Goal: Task Accomplishment & Management: Manage account settings

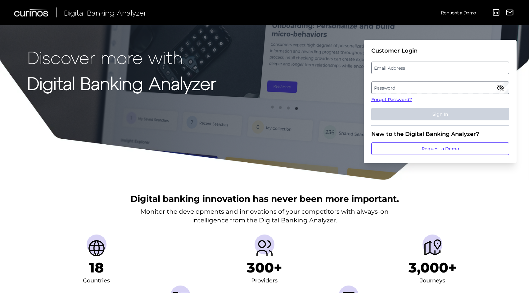
click at [388, 65] on label "Email Address" at bounding box center [440, 67] width 137 height 11
click at [388, 65] on input "email" at bounding box center [440, 67] width 138 height 12
type input "j"
click at [398, 64] on label "Email Address" at bounding box center [440, 67] width 137 height 11
click at [398, 64] on input "email" at bounding box center [440, 67] width 138 height 12
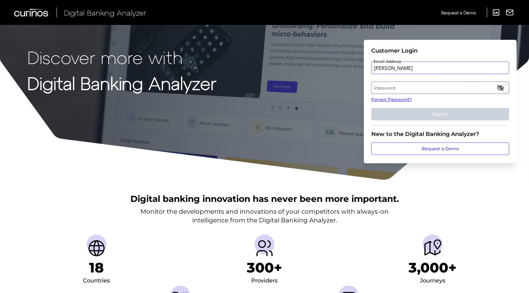
type input "[PERSON_NAME][EMAIL_ADDRESS][PERSON_NAME][DOMAIN_NAME]"
click at [399, 90] on label "Password" at bounding box center [440, 87] width 137 height 11
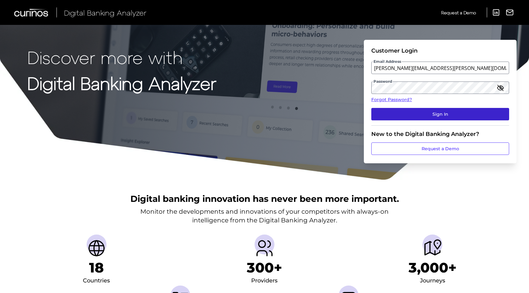
click at [403, 115] on button "Sign In" at bounding box center [440, 114] width 138 height 12
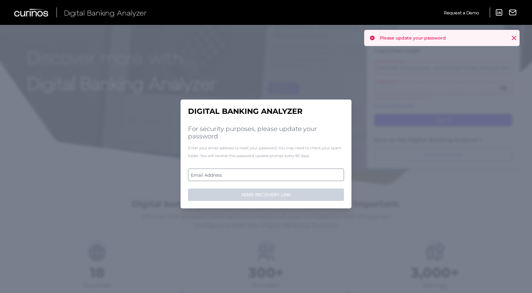
click at [511, 38] on icon at bounding box center [514, 38] width 6 height 6
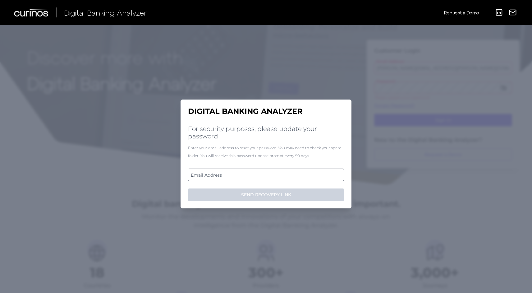
click at [288, 170] on label "Email Address" at bounding box center [265, 174] width 155 height 11
click at [288, 170] on input "email" at bounding box center [266, 174] width 156 height 12
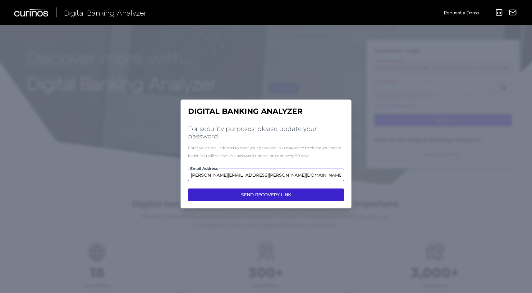
type input "[PERSON_NAME][EMAIL_ADDRESS][PERSON_NAME][DOMAIN_NAME]"
click at [277, 196] on button "SEND RECOVERY LINK" at bounding box center [266, 194] width 156 height 12
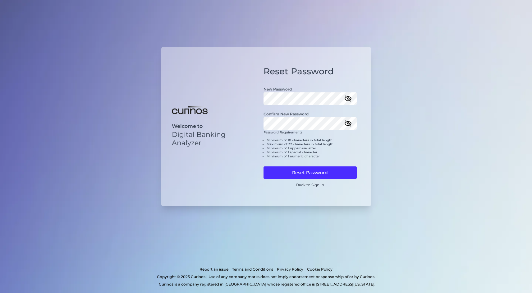
click at [350, 97] on icon "button" at bounding box center [347, 98] width 7 height 7
click at [311, 169] on button "Reset Password" at bounding box center [309, 172] width 93 height 12
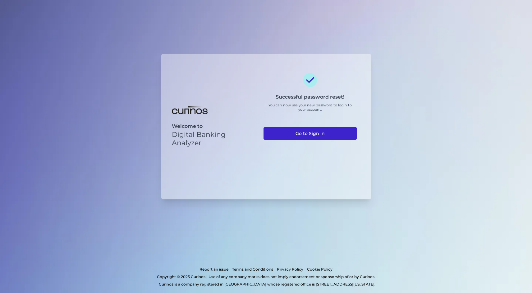
click at [297, 134] on link "Go to Sign In" at bounding box center [309, 133] width 93 height 12
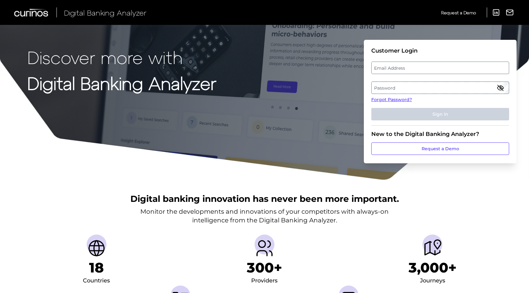
click at [388, 68] on label "Email Address" at bounding box center [440, 67] width 137 height 11
click at [388, 68] on input "email" at bounding box center [440, 67] width 138 height 12
type input "[PERSON_NAME][EMAIL_ADDRESS][PERSON_NAME][DOMAIN_NAME]"
click at [399, 86] on label "Password" at bounding box center [440, 87] width 137 height 11
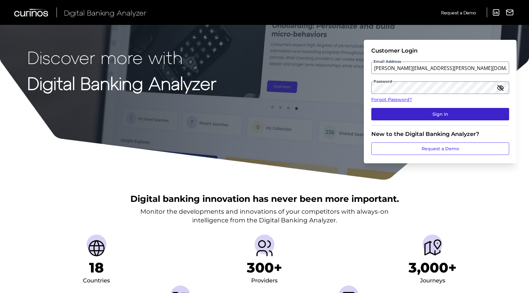
click at [446, 111] on button "Sign In" at bounding box center [440, 114] width 138 height 12
